Goal: Task Accomplishment & Management: Use online tool/utility

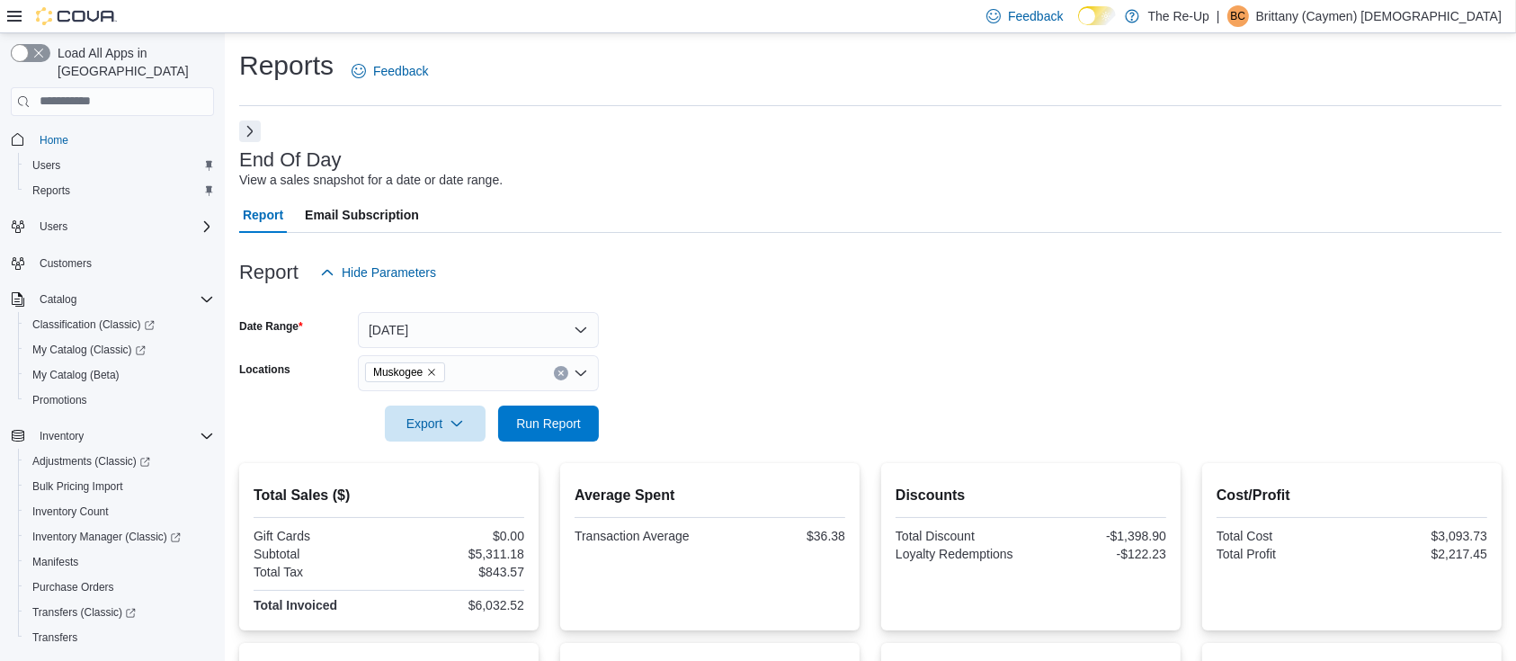
click at [437, 373] on icon "Remove Muskogee from selection in this group" at bounding box center [431, 372] width 11 height 11
drag, startPoint x: 755, startPoint y: 332, endPoint x: 533, endPoint y: 418, distance: 238.3
click at [753, 332] on form "Date Range Today Locations All Locations Export Run Report" at bounding box center [870, 365] width 1262 height 151
click at [530, 421] on span "Run Report" at bounding box center [548, 423] width 65 height 18
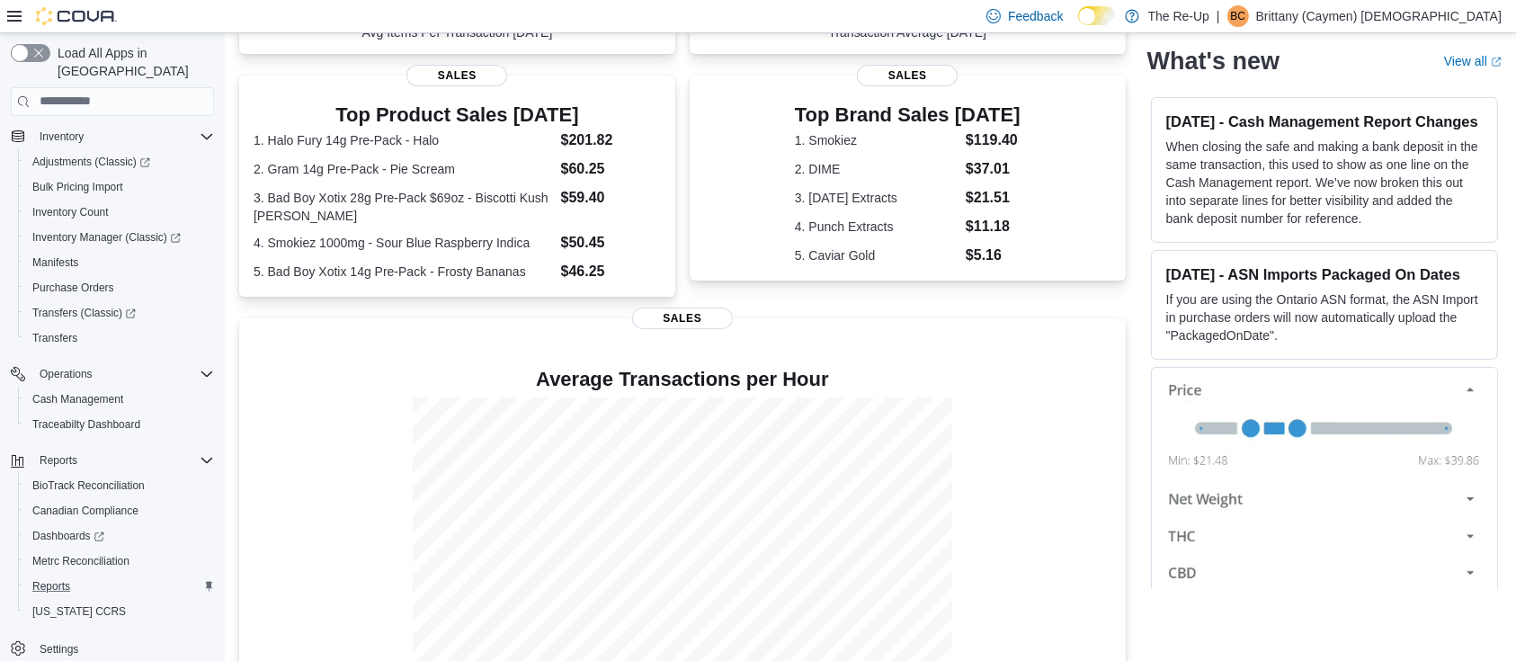
scroll to position [516, 0]
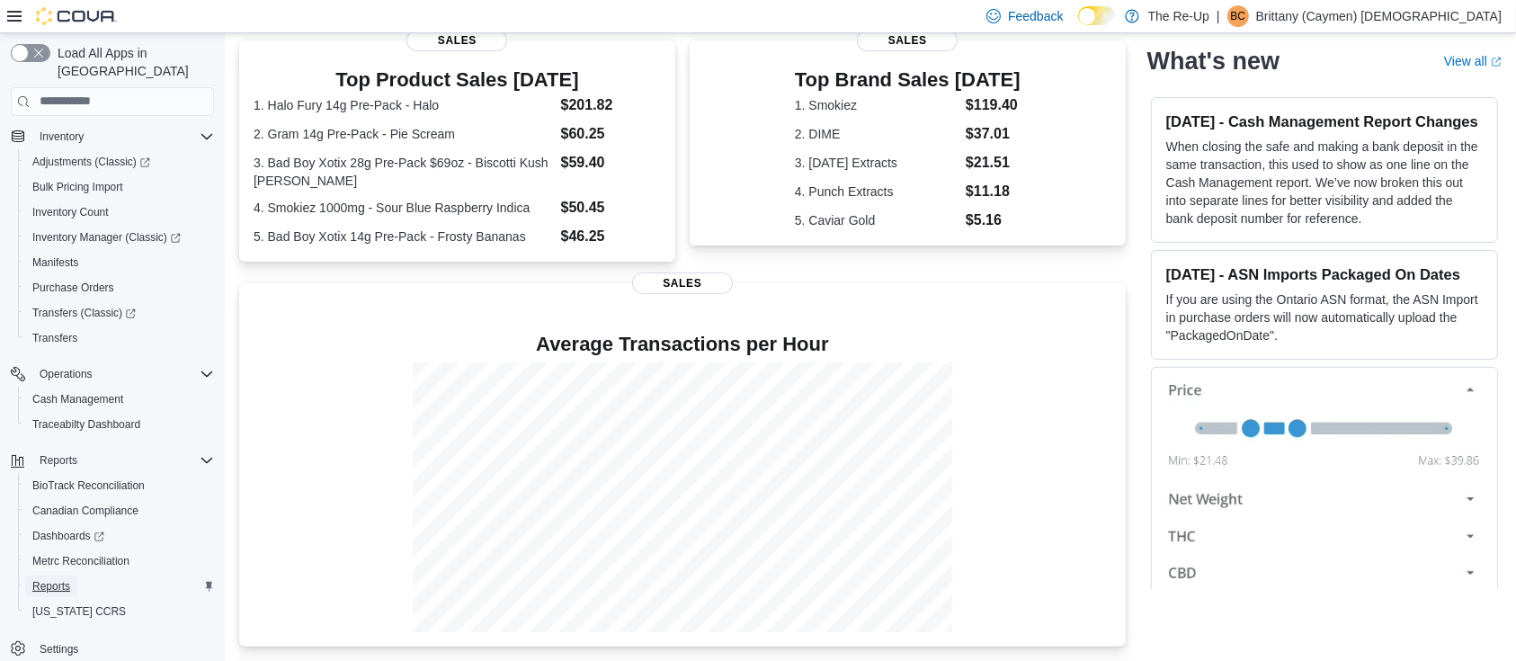
click at [72, 575] on link "Reports" at bounding box center [51, 586] width 52 height 22
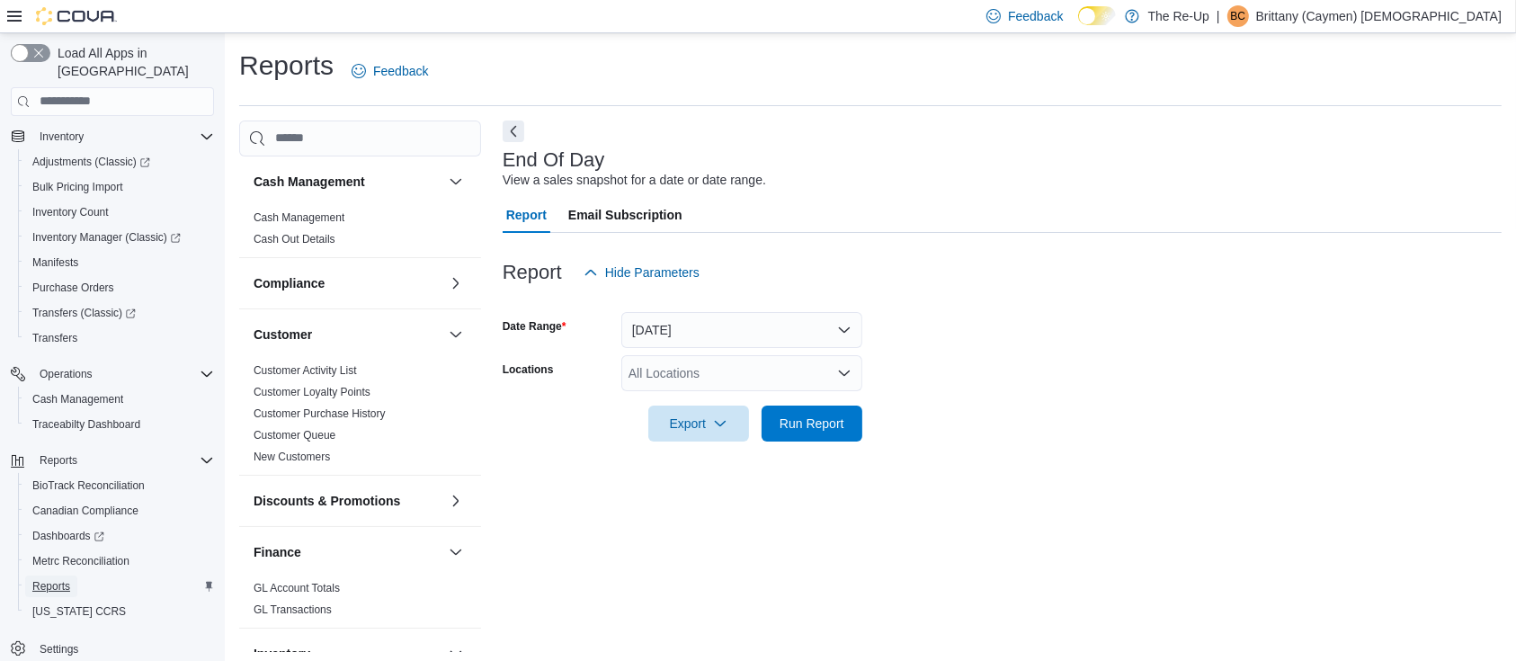
scroll to position [5, 0]
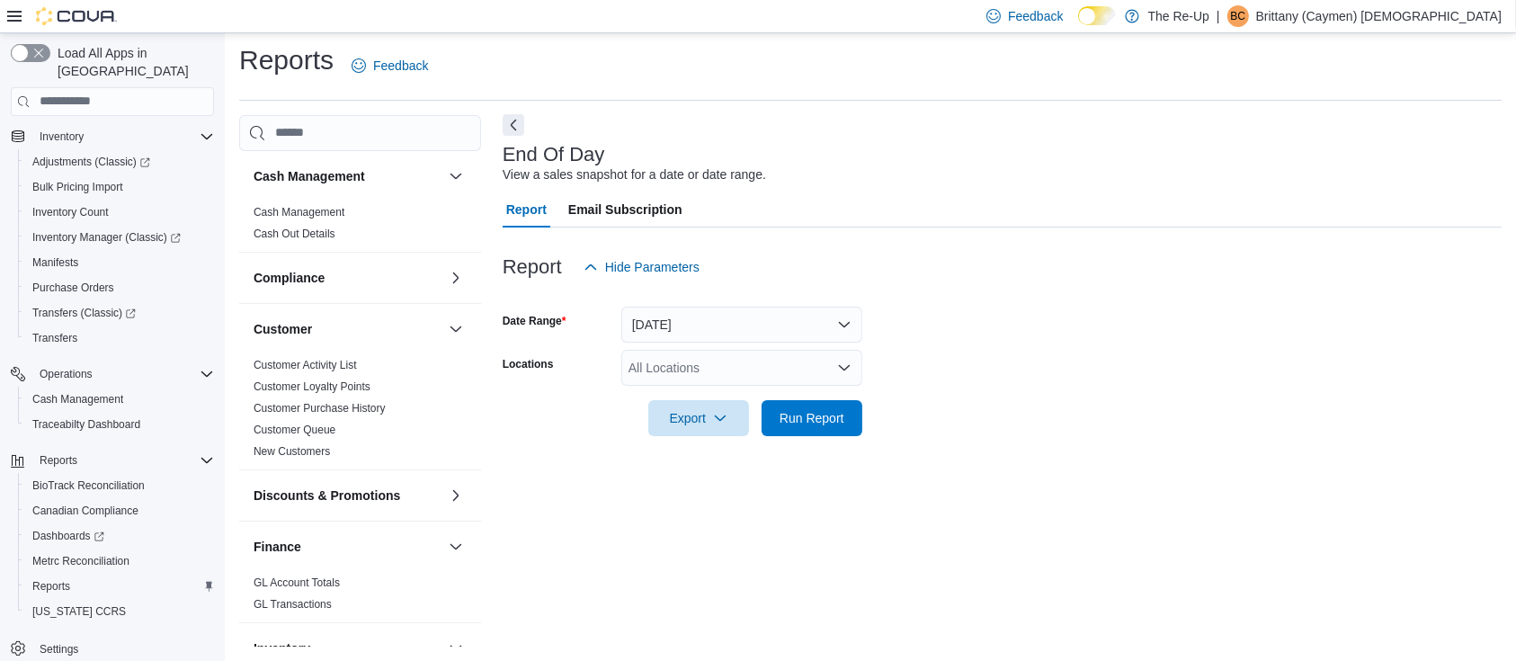
click at [504, 130] on button "Next" at bounding box center [514, 125] width 22 height 22
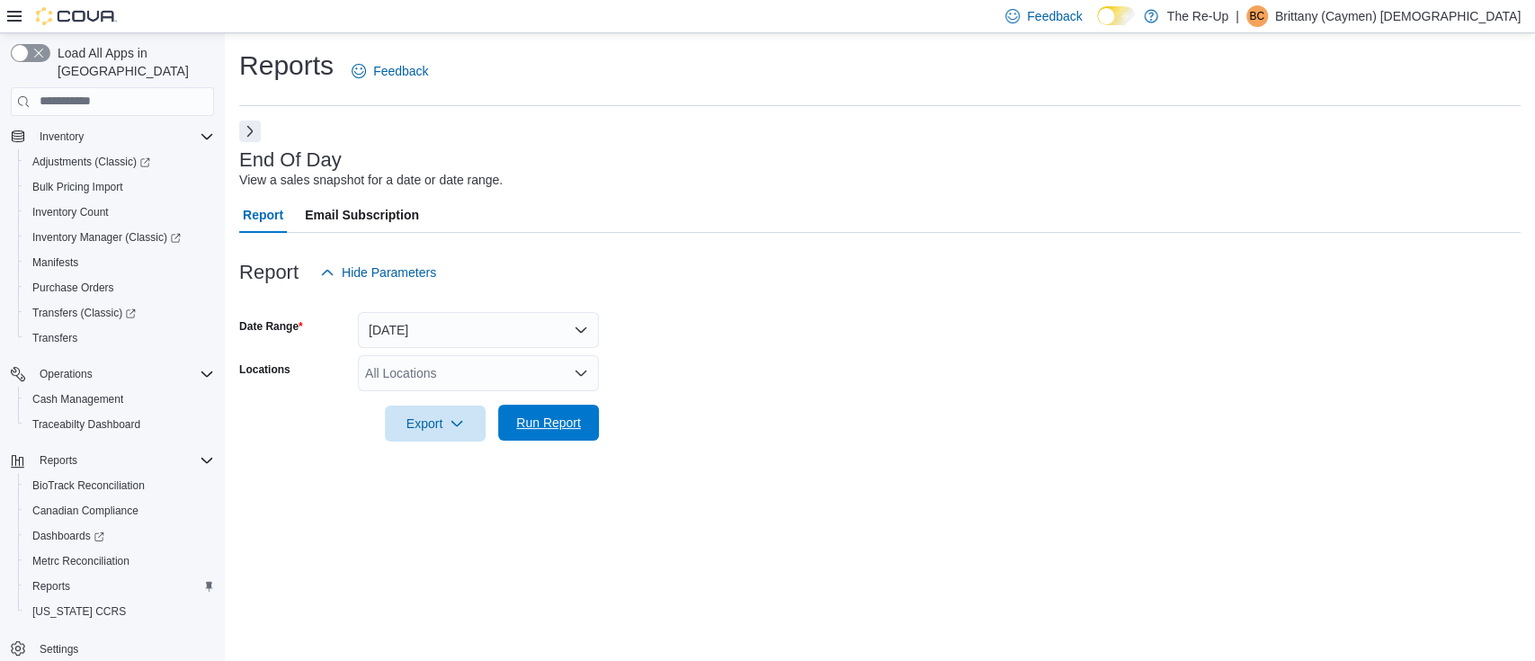
click at [584, 427] on span "Run Report" at bounding box center [548, 423] width 79 height 36
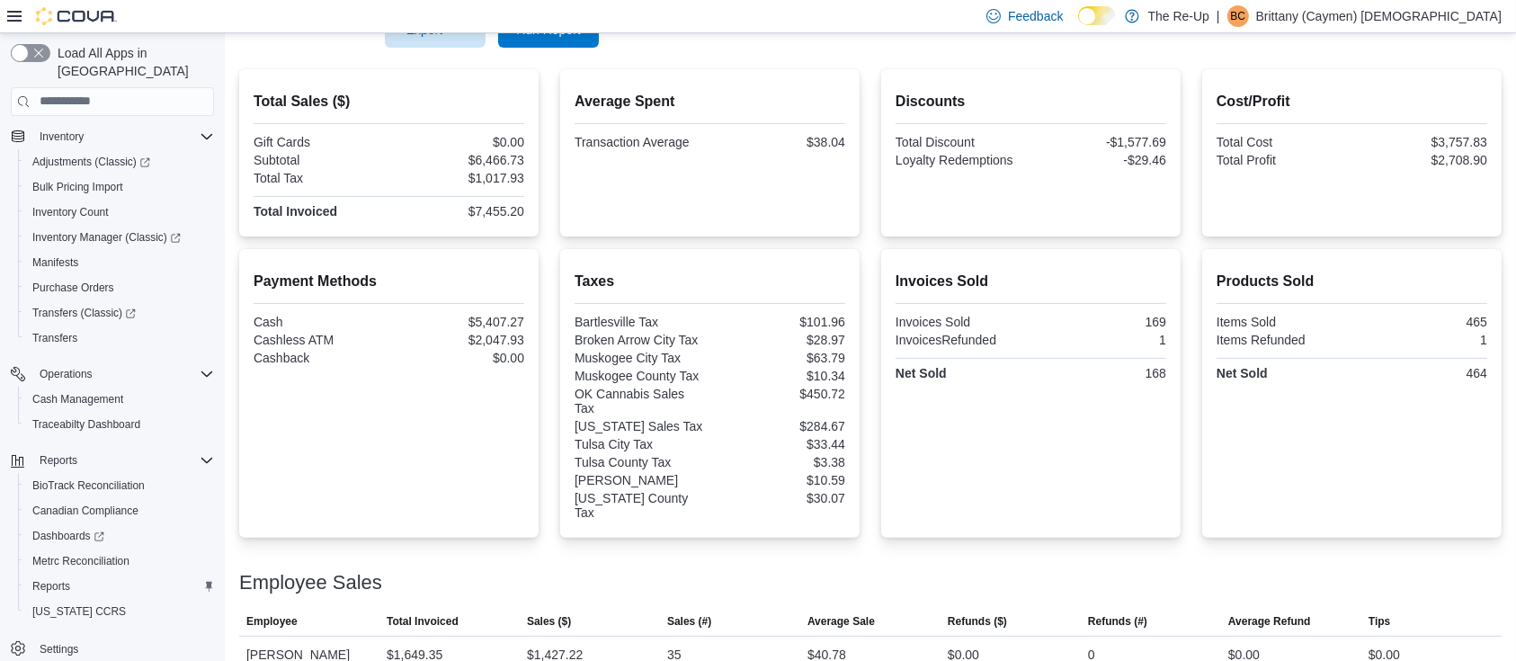
scroll to position [34, 0]
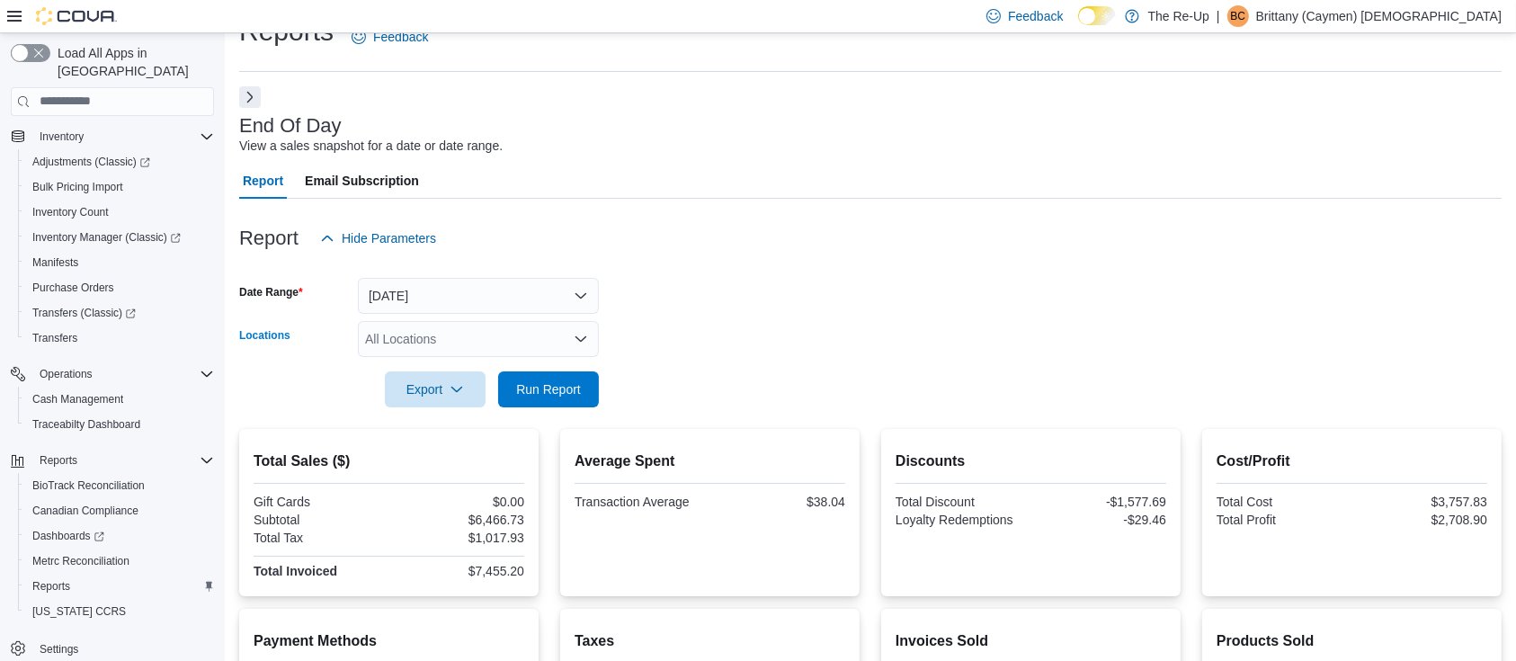
click at [482, 337] on div "All Locations" at bounding box center [478, 339] width 241 height 36
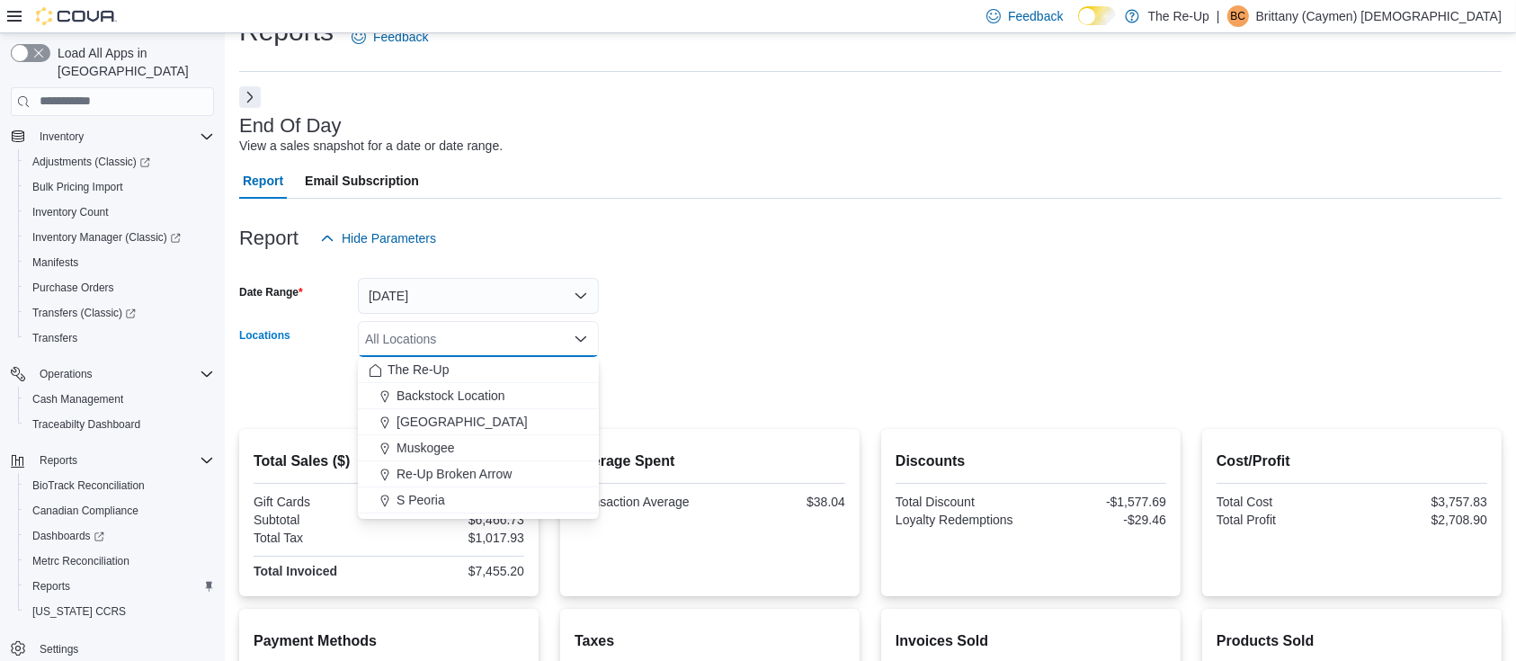
click at [525, 239] on div "Report Hide Parameters" at bounding box center [870, 238] width 1262 height 36
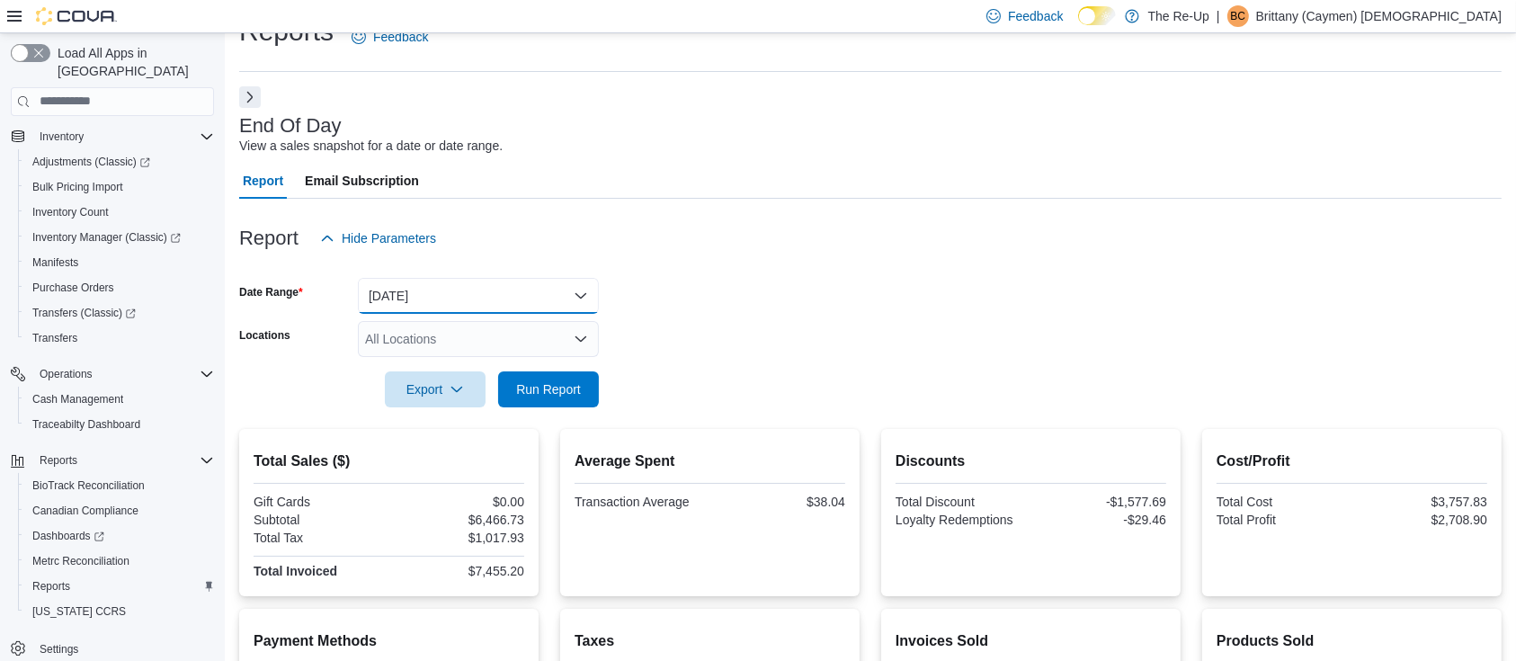
click at [505, 299] on button "Today" at bounding box center [478, 296] width 241 height 36
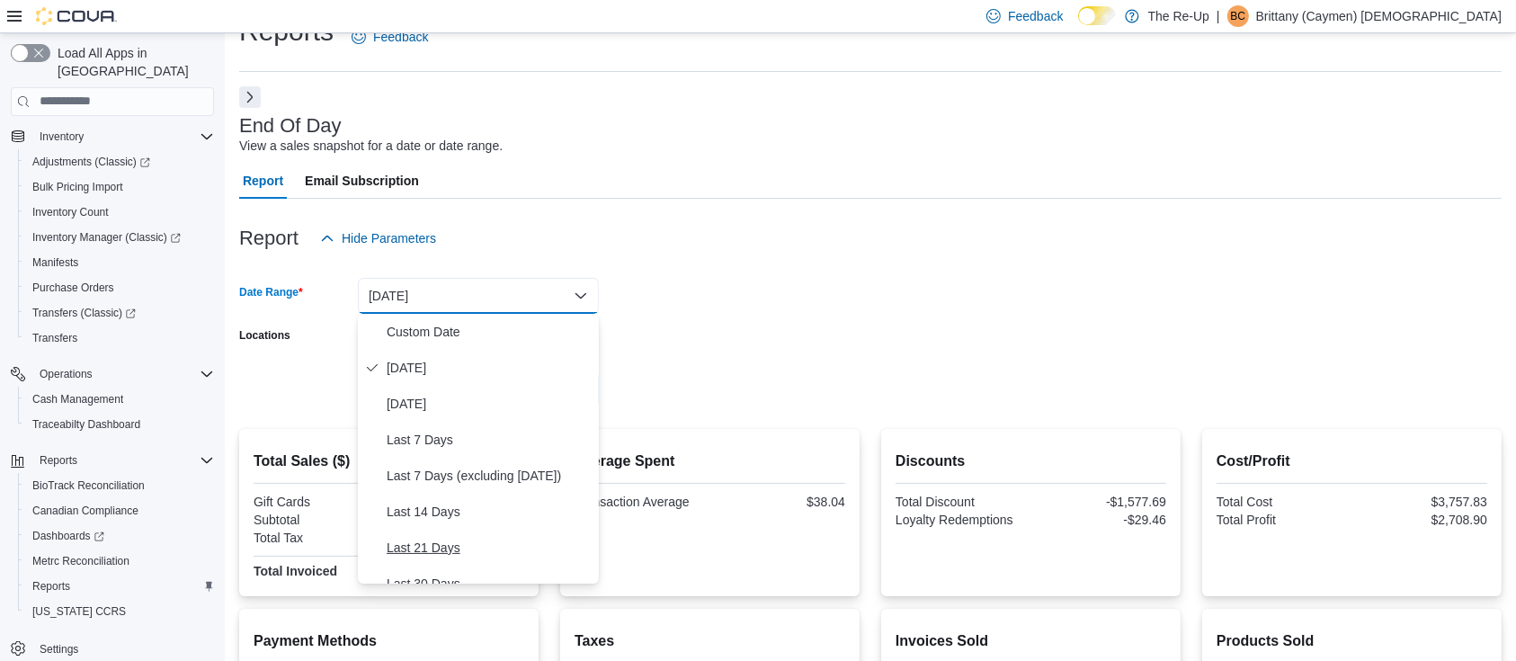
scroll to position [120, 0]
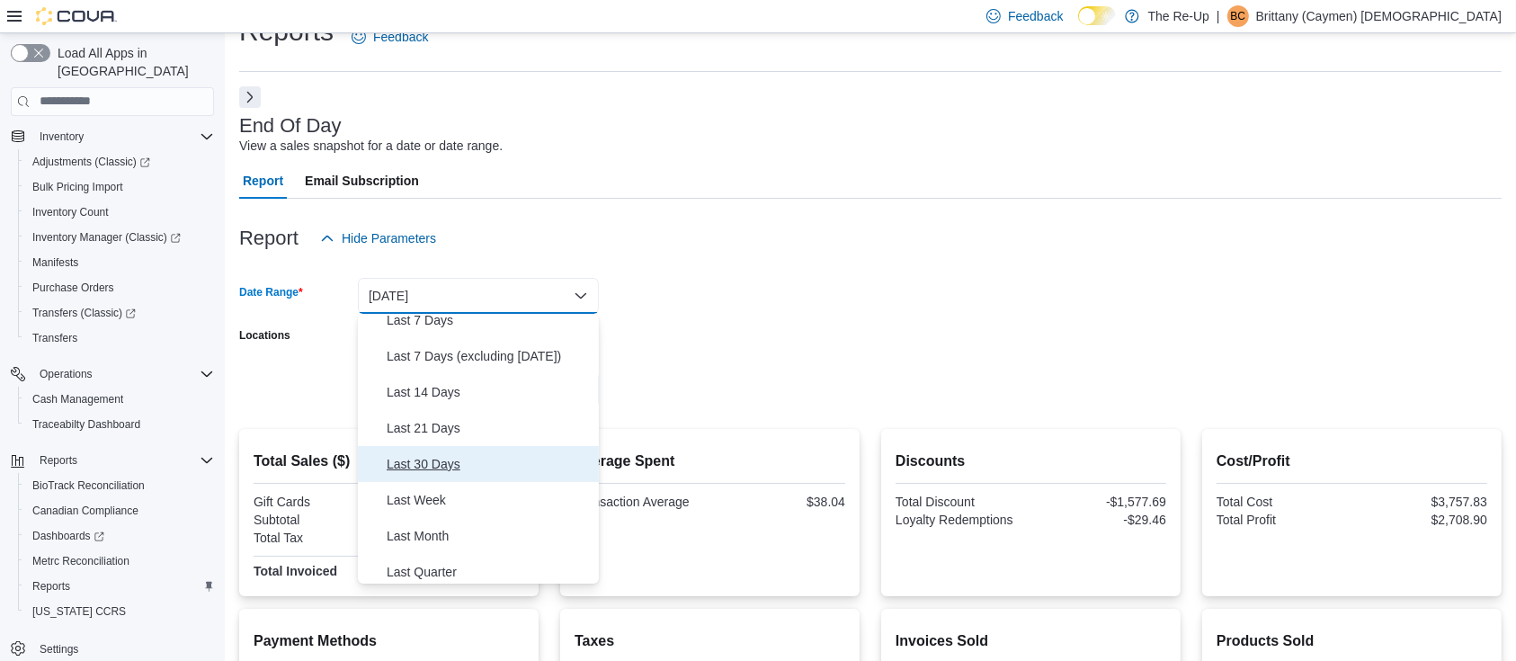
click at [455, 464] on span "Last 30 Days" at bounding box center [489, 464] width 205 height 22
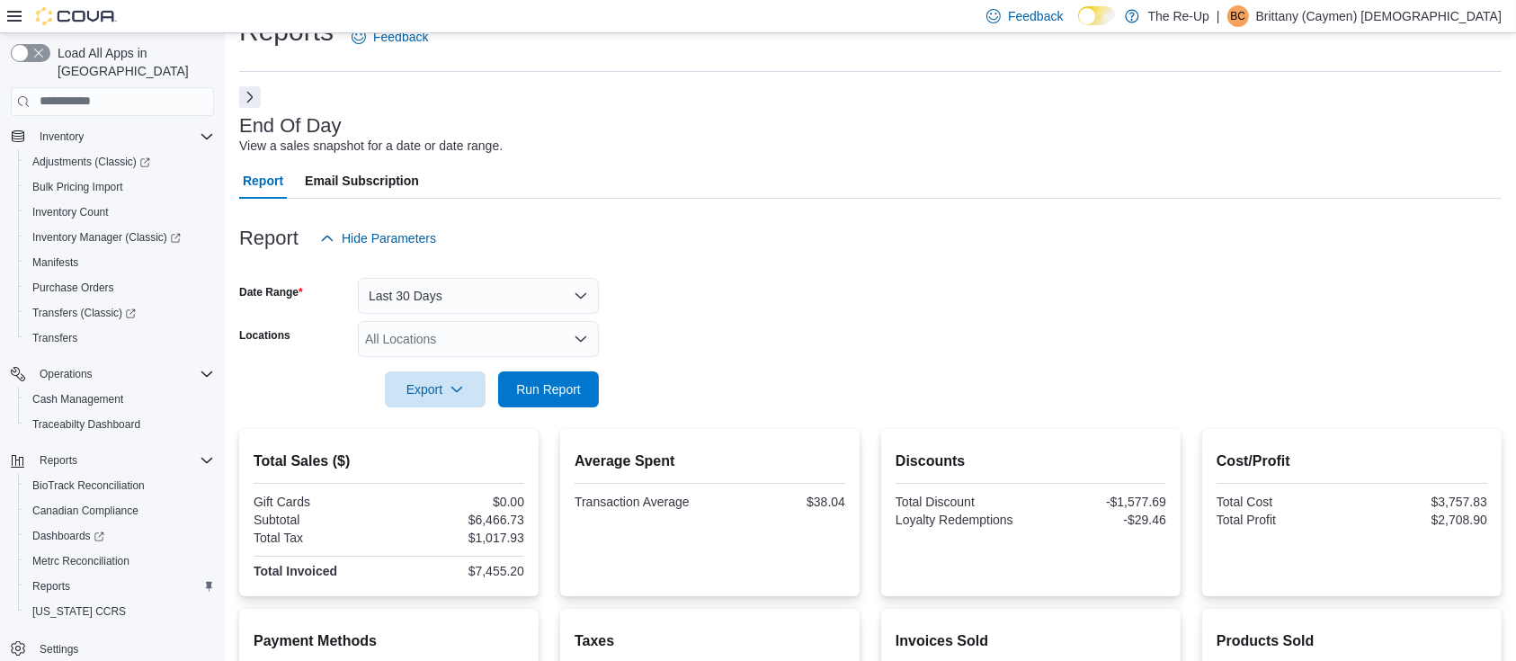
click at [891, 370] on div at bounding box center [870, 364] width 1262 height 14
click at [592, 395] on button "Run Report" at bounding box center [548, 388] width 101 height 36
click at [755, 363] on div at bounding box center [870, 364] width 1262 height 14
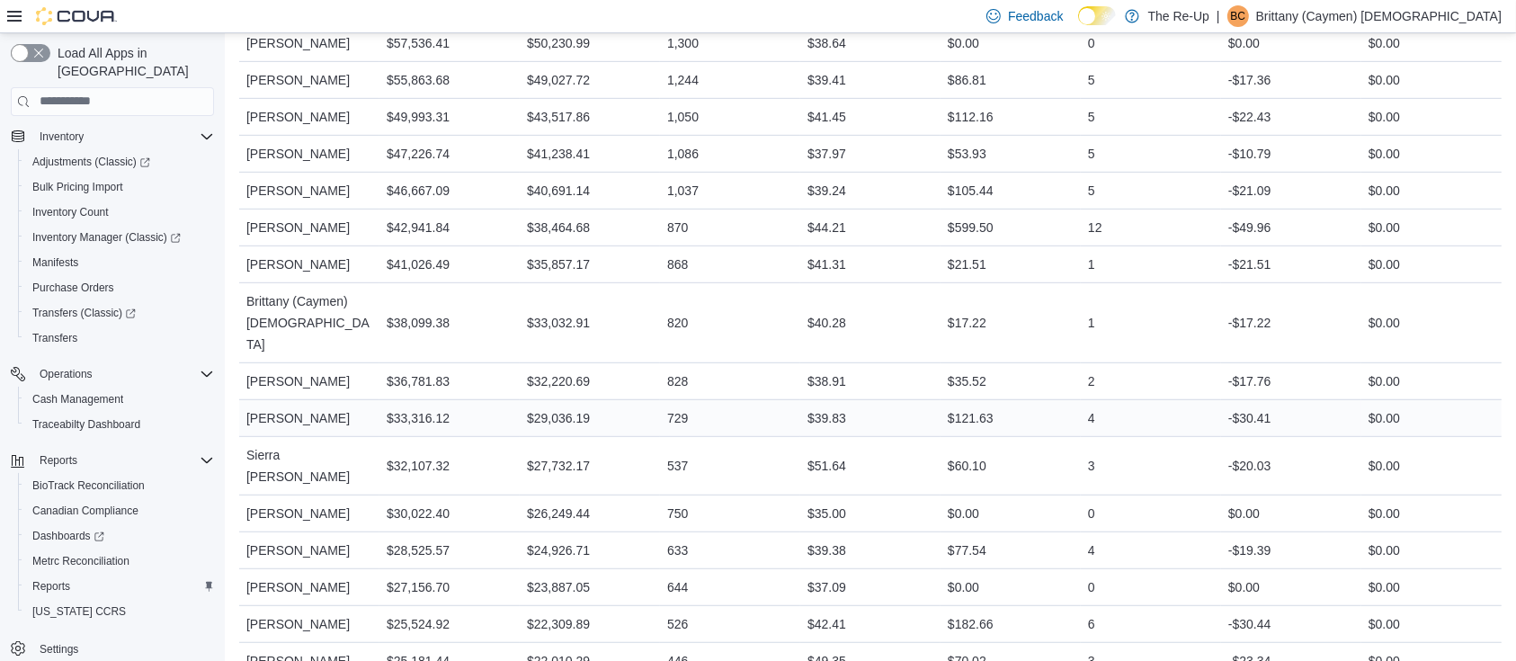
scroll to position [1000, 0]
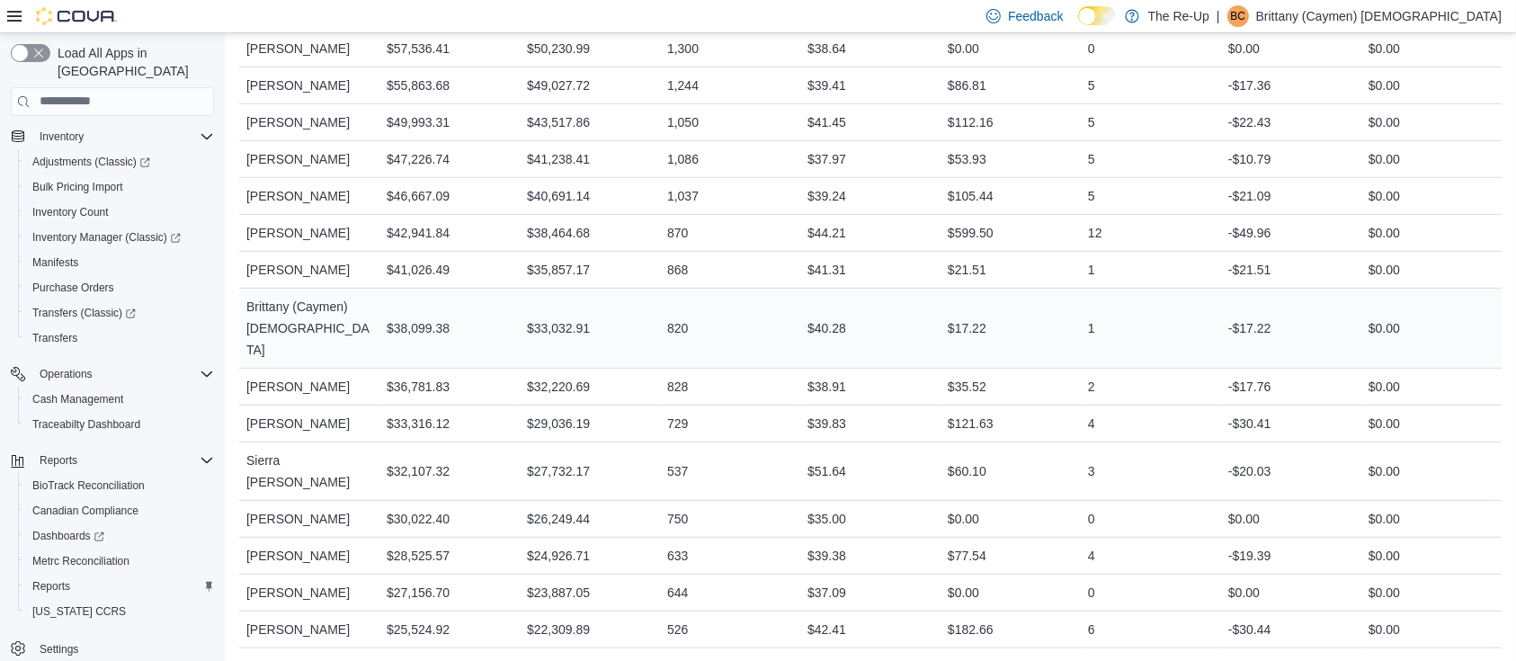
click at [338, 297] on div "Brittany (Caymen) Christian" at bounding box center [309, 328] width 140 height 79
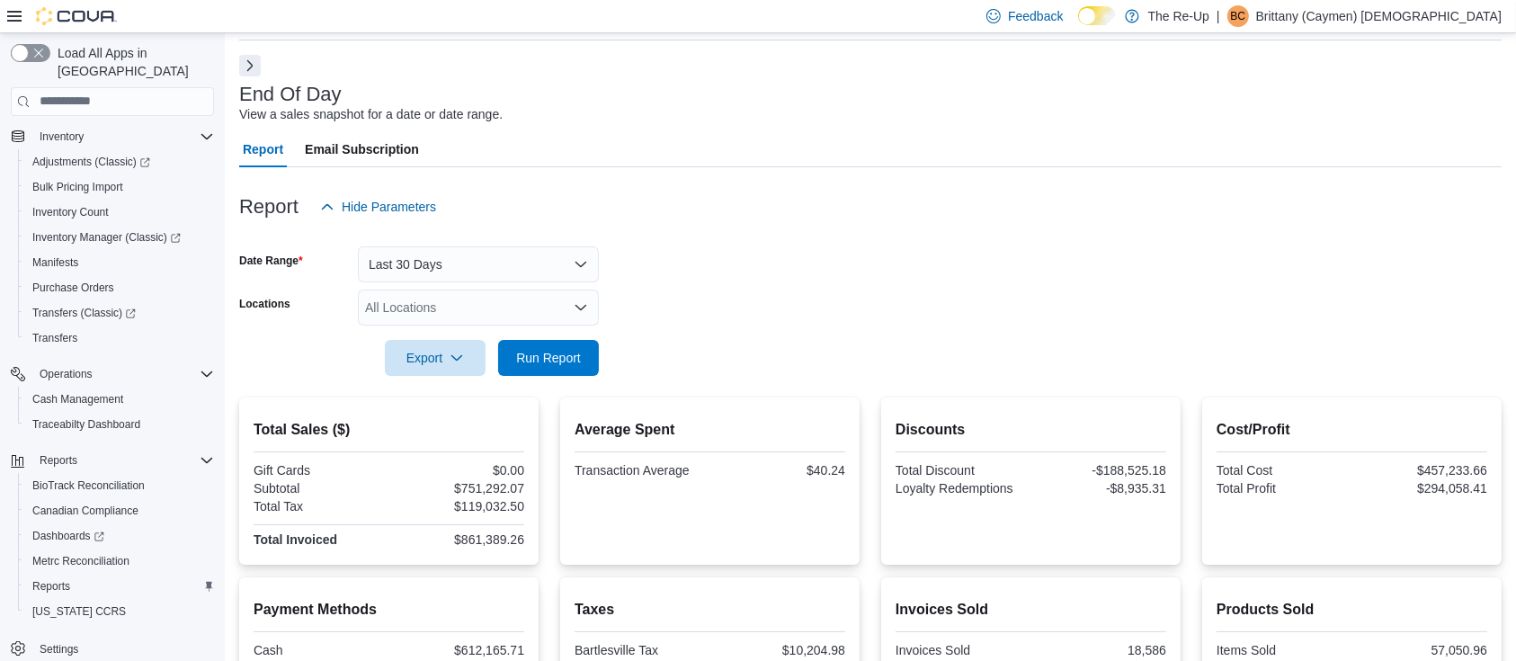
scroll to position [0, 0]
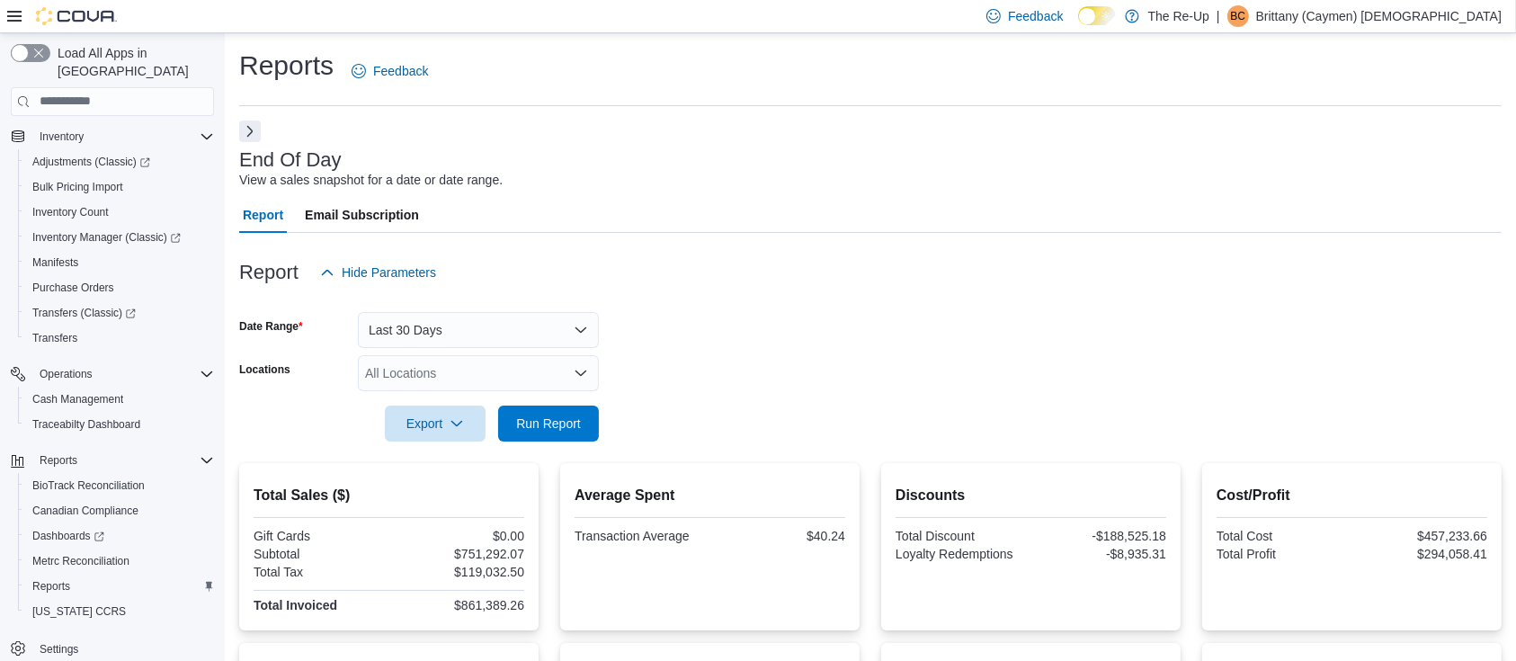
click at [878, 343] on form "Date Range Last 30 Days Locations All Locations Export Run Report" at bounding box center [870, 365] width 1262 height 151
click at [405, 338] on button "Last 30 Days" at bounding box center [478, 330] width 241 height 36
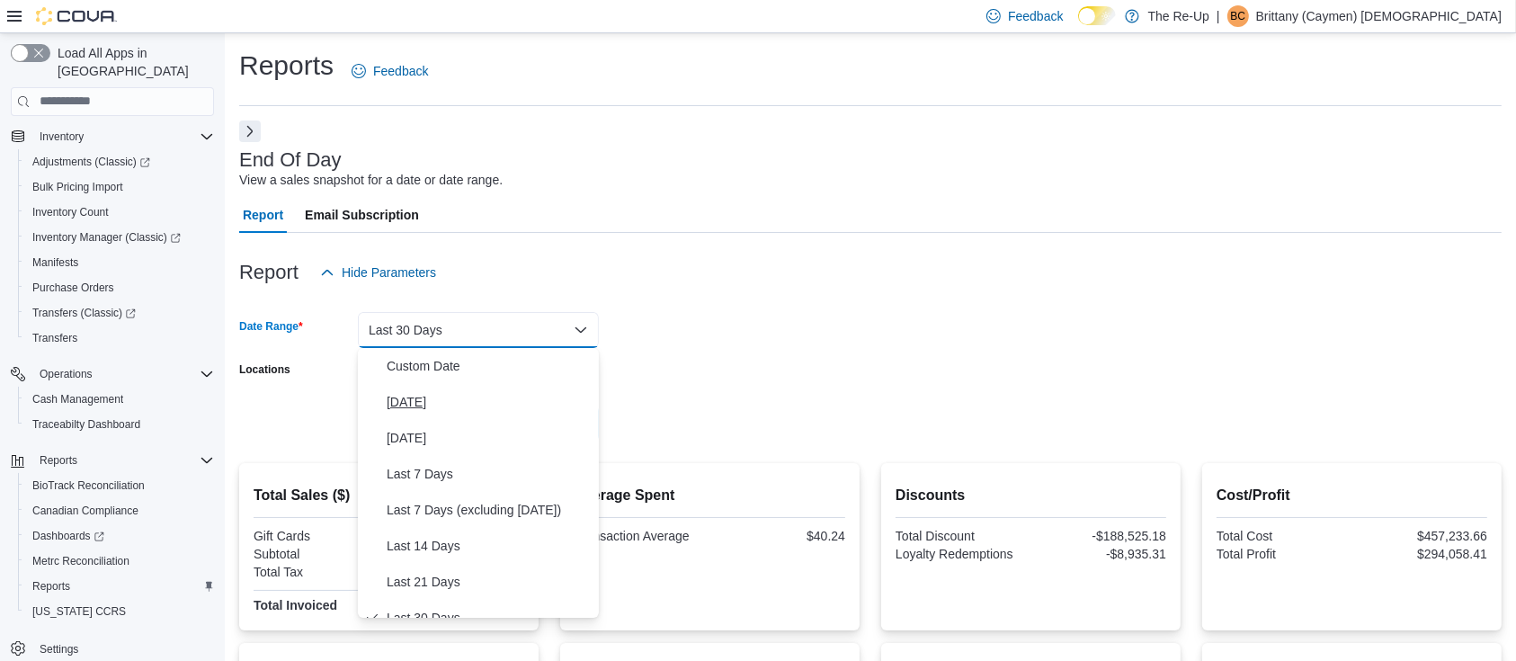
scroll to position [18, 0]
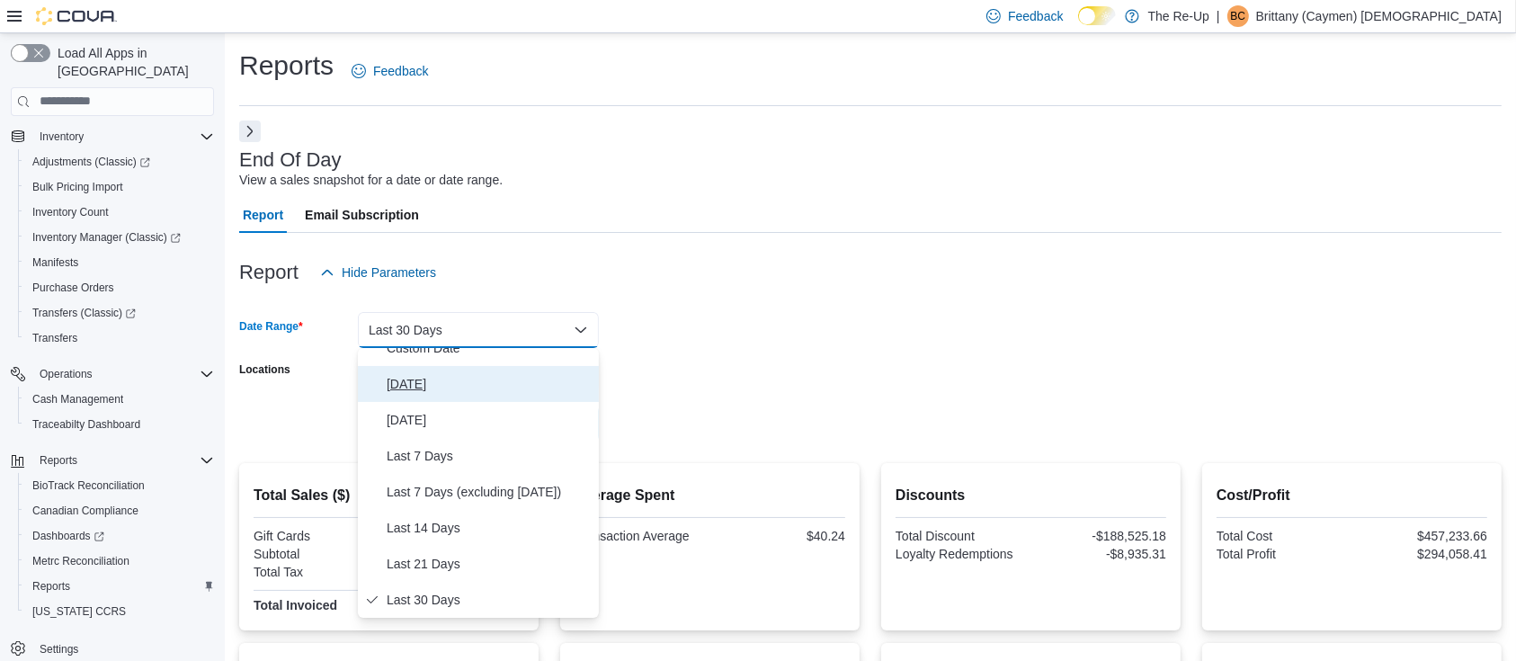
click at [414, 395] on button "Today" at bounding box center [478, 384] width 241 height 36
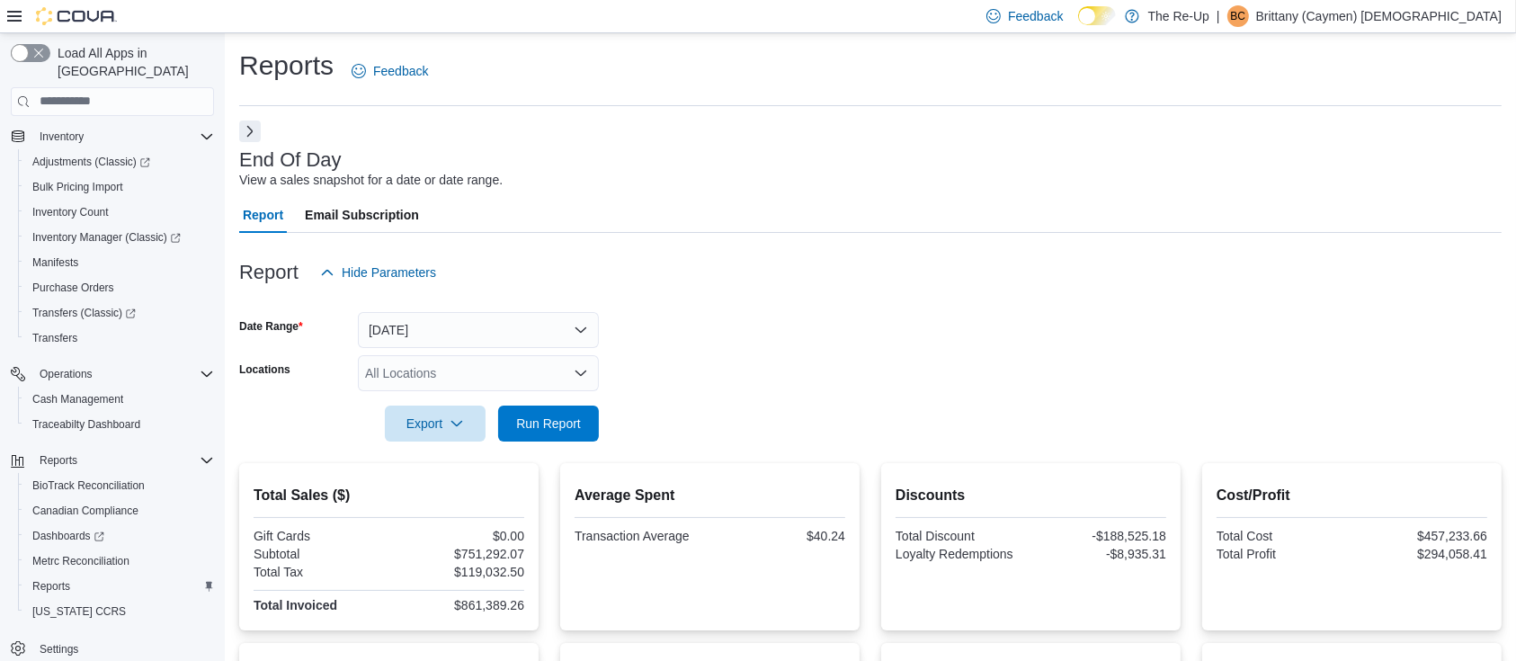
drag, startPoint x: 774, startPoint y: 307, endPoint x: 768, endPoint y: 314, distance: 9.6
click at [773, 310] on div at bounding box center [870, 301] width 1262 height 22
click at [556, 409] on span "Run Report" at bounding box center [548, 423] width 79 height 36
